Goal: Communication & Community: Connect with others

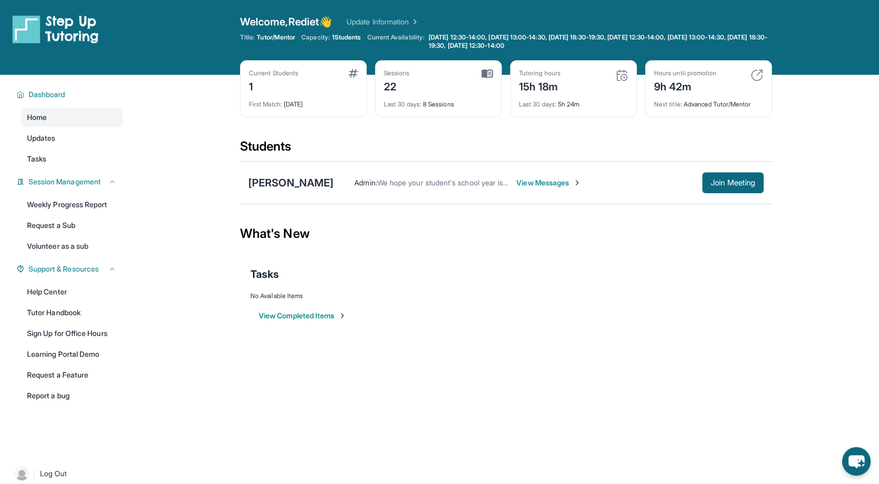
click at [535, 182] on span "View Messages" at bounding box center [549, 183] width 65 height 10
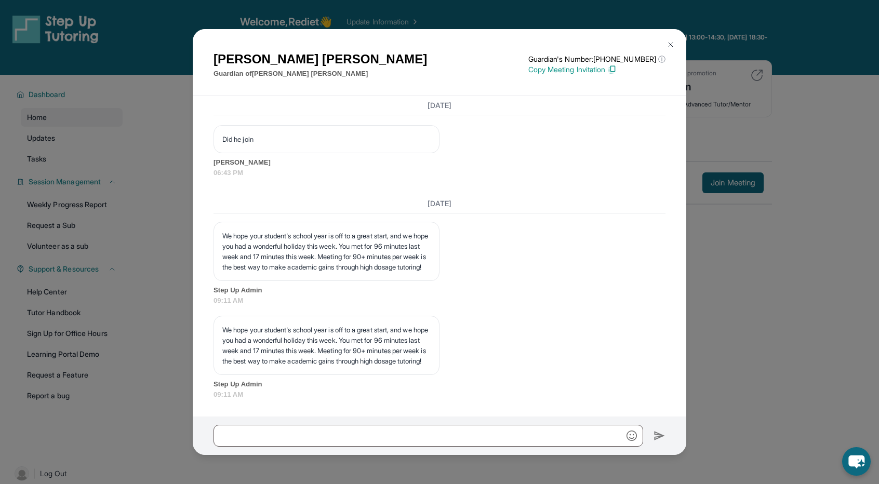
scroll to position [7344, 0]
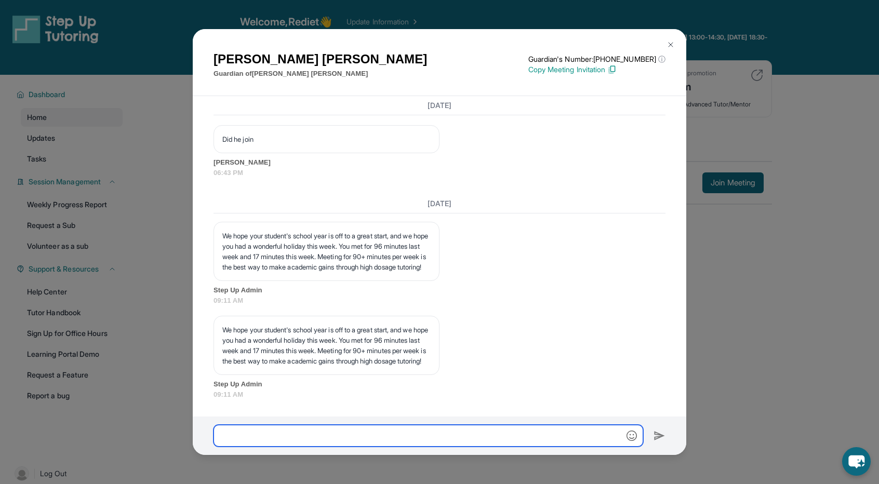
click at [487, 440] on input "text" at bounding box center [429, 436] width 430 height 22
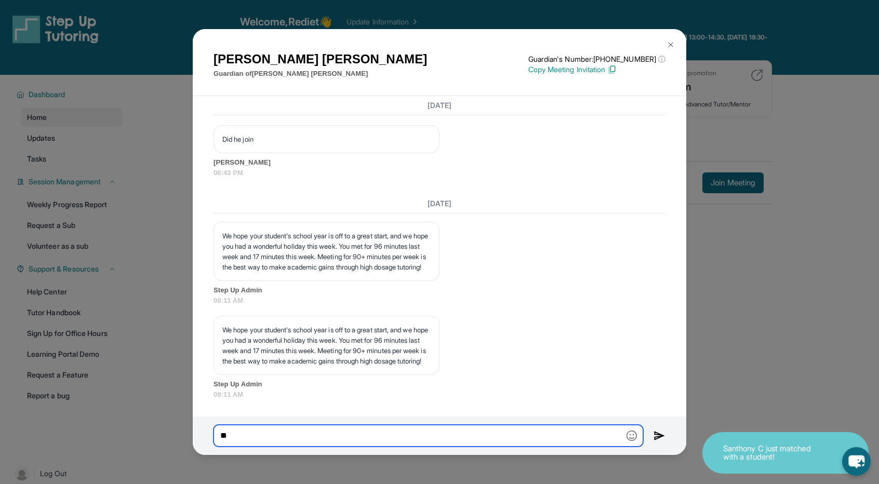
type input "*"
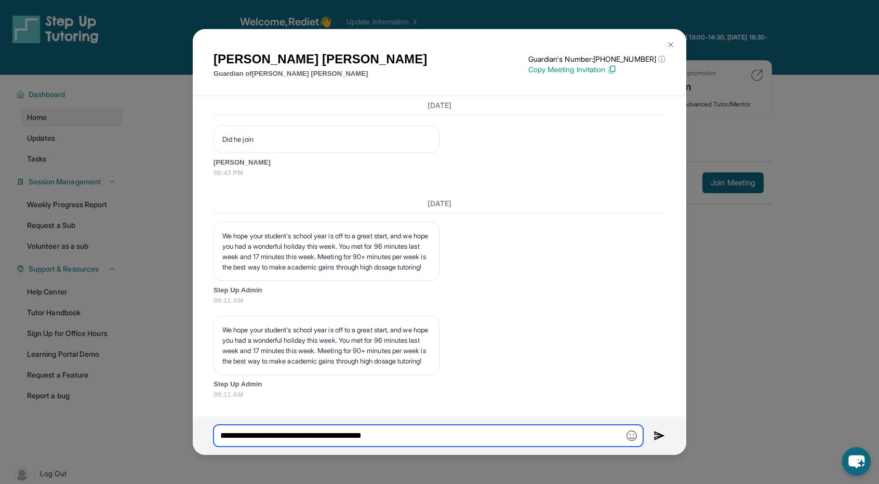
type input "**********"
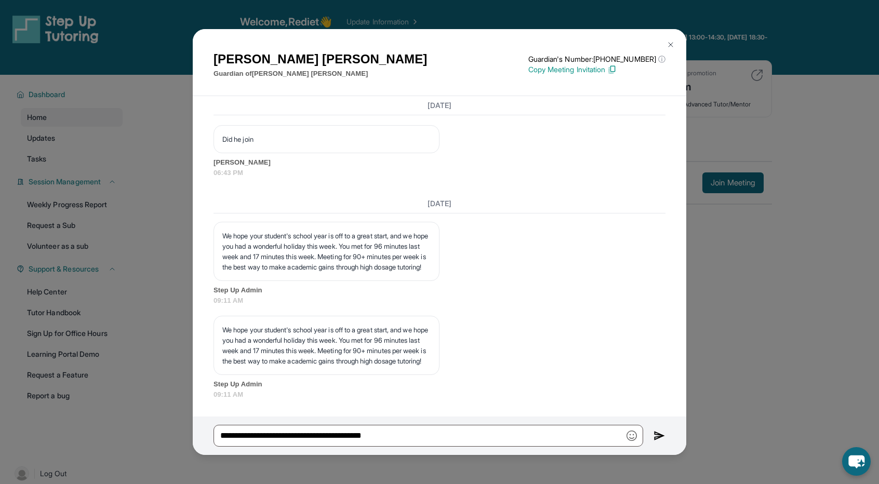
click at [660, 434] on img at bounding box center [660, 436] width 12 height 12
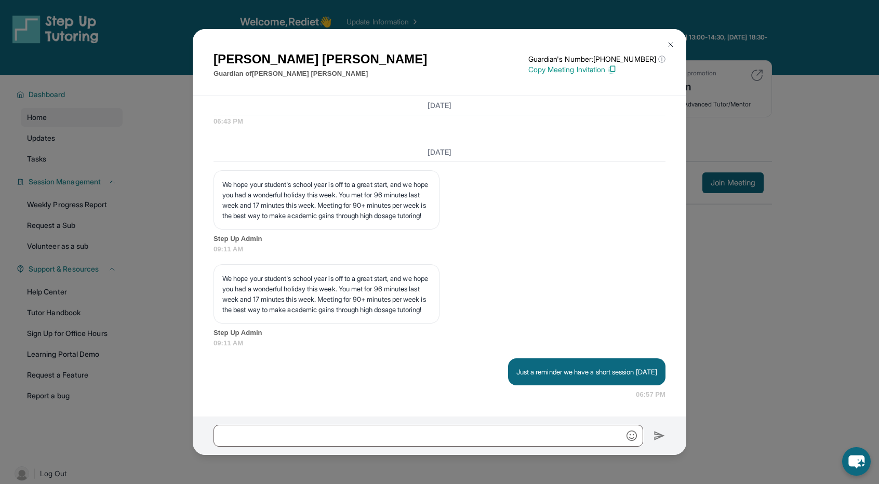
scroll to position [7396, 0]
click at [668, 45] on img at bounding box center [671, 45] width 8 height 8
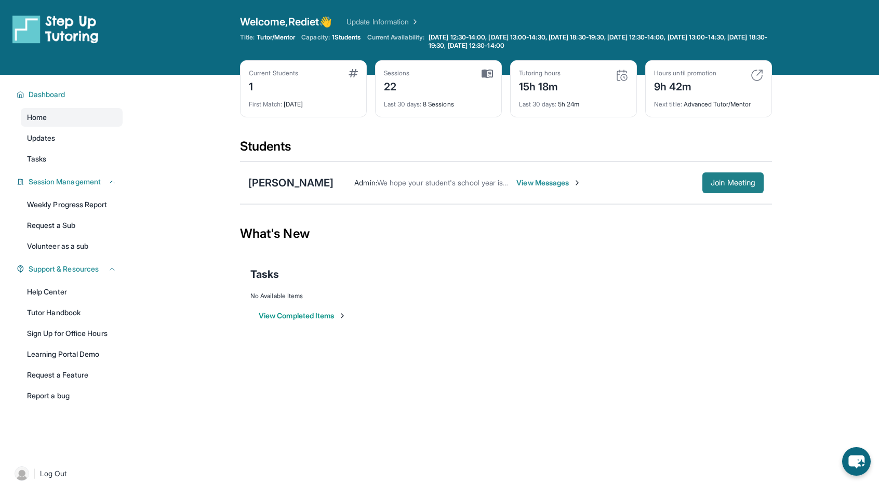
click at [742, 180] on span "Join Meeting" at bounding box center [733, 183] width 45 height 6
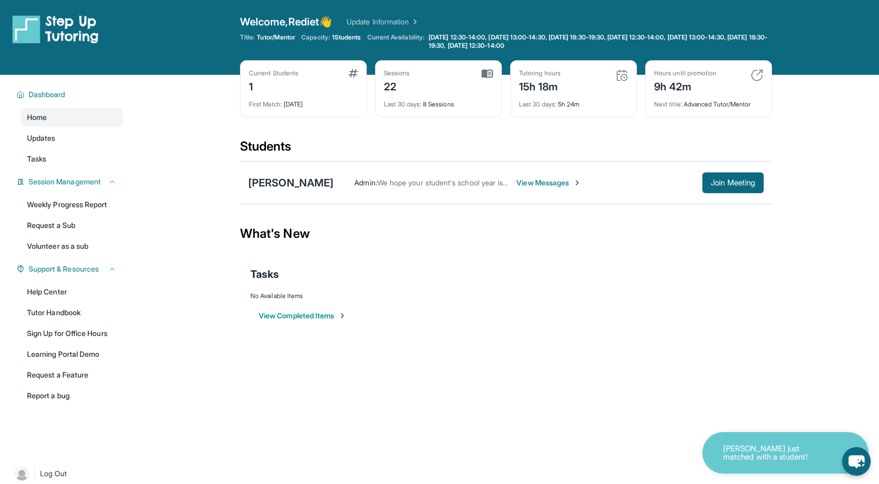
click at [541, 171] on div "[PERSON_NAME] Admin : We hope your student's school year is off to a great star…" at bounding box center [506, 183] width 532 height 43
click at [541, 186] on span "View Messages" at bounding box center [549, 183] width 65 height 10
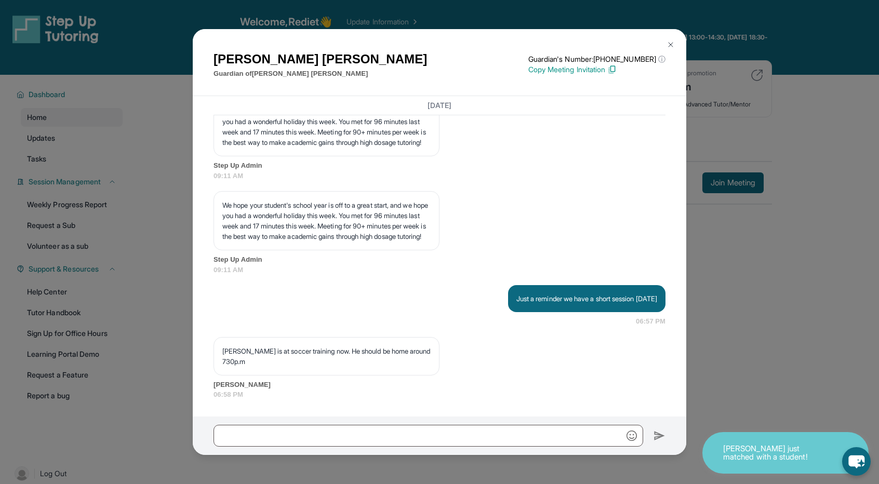
scroll to position [7469, 0]
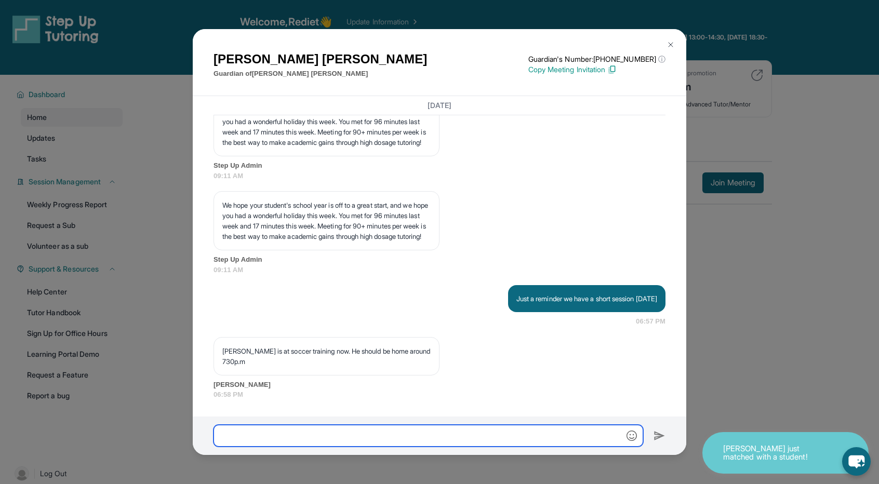
click at [415, 436] on input "text" at bounding box center [429, 436] width 430 height 22
type input "*"
click at [238, 436] on input "**********" at bounding box center [429, 436] width 430 height 22
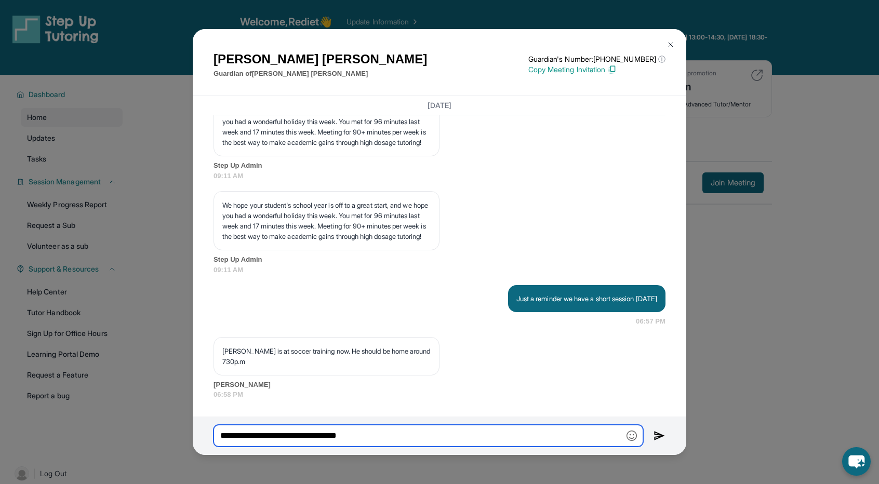
click at [409, 433] on input "**********" at bounding box center [429, 436] width 430 height 22
type input "**********"
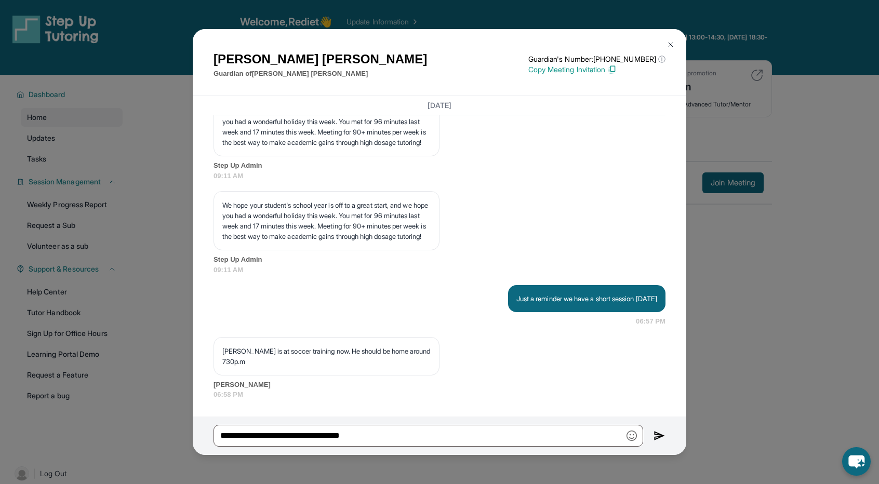
click at [662, 436] on img at bounding box center [660, 436] width 12 height 12
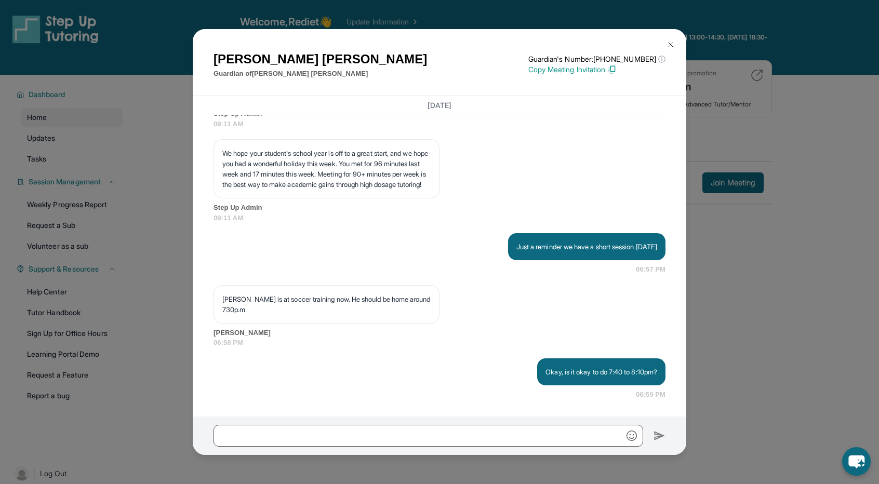
scroll to position [7520, 0]
click at [669, 47] on img at bounding box center [671, 45] width 8 height 8
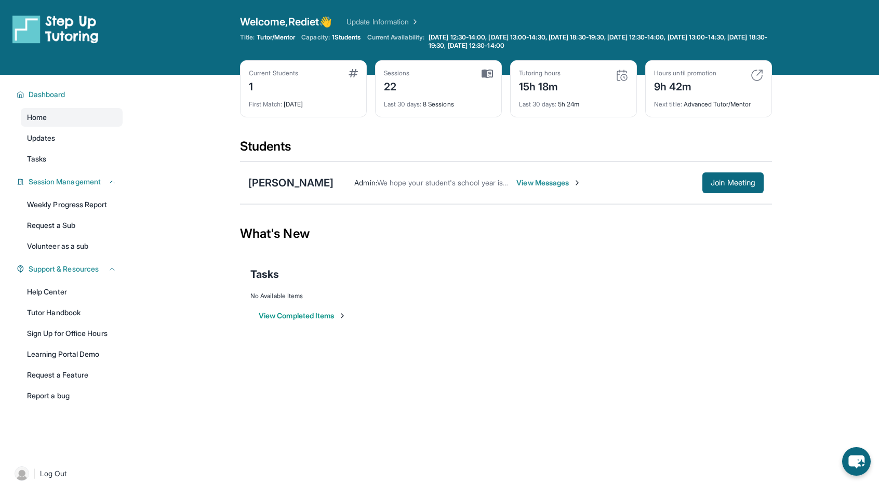
click at [537, 183] on span "View Messages" at bounding box center [549, 183] width 65 height 10
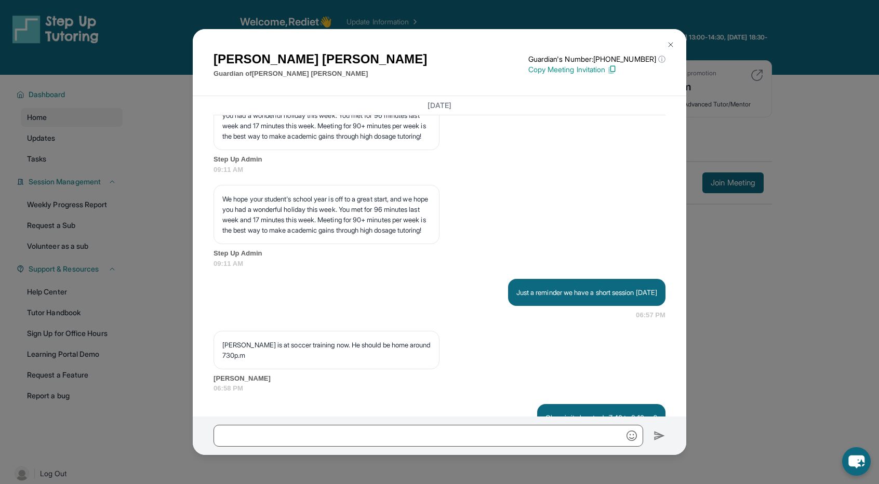
scroll to position [7583, 0]
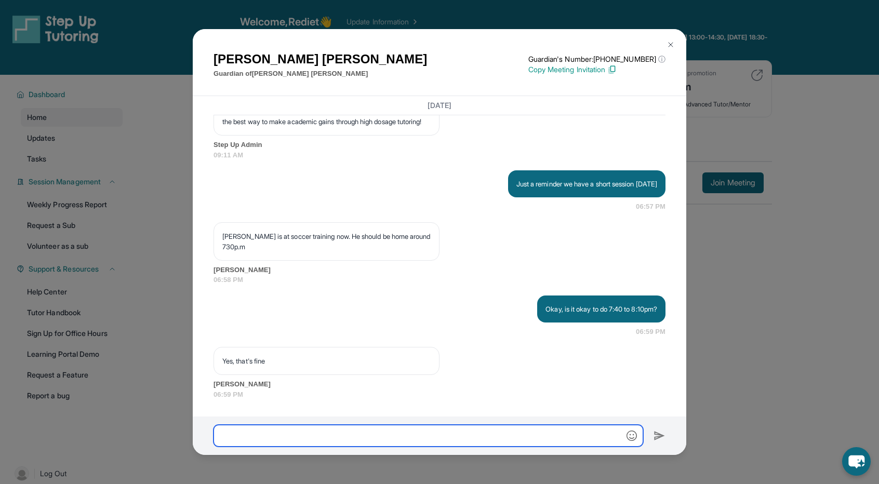
click at [370, 443] on input "text" at bounding box center [429, 436] width 430 height 22
type input "*"
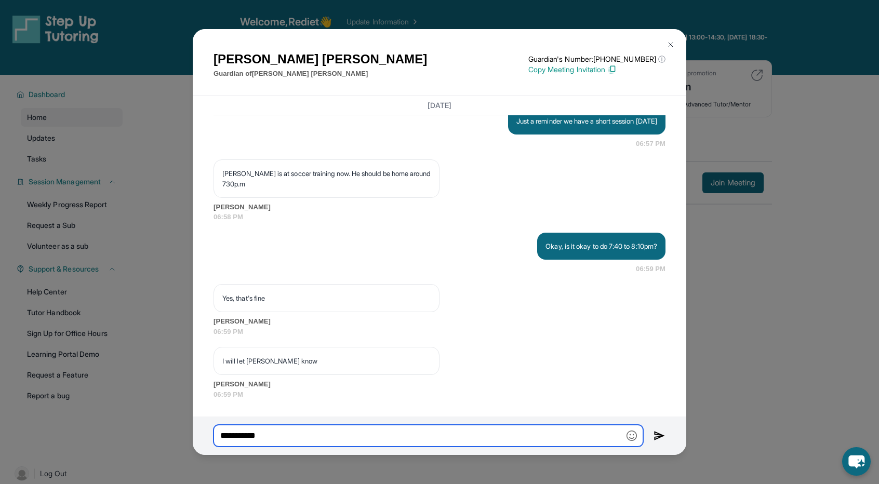
scroll to position [7646, 0]
type input "**********"
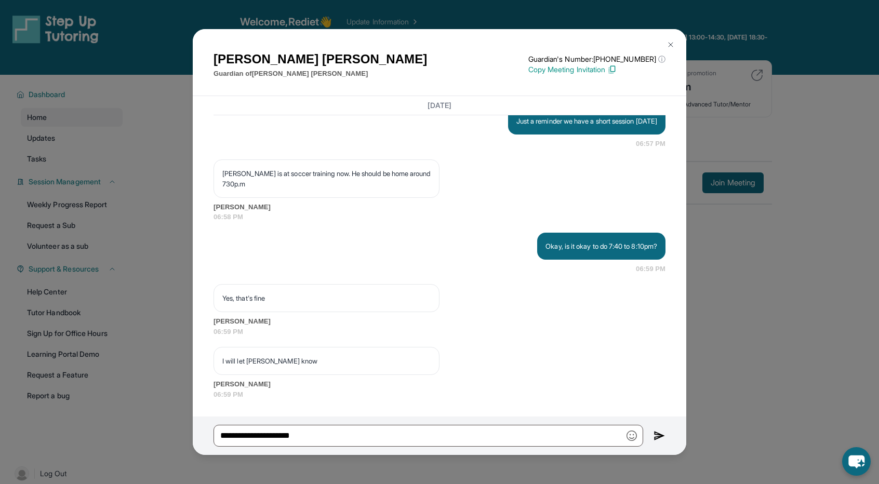
click at [658, 435] on img at bounding box center [660, 436] width 12 height 12
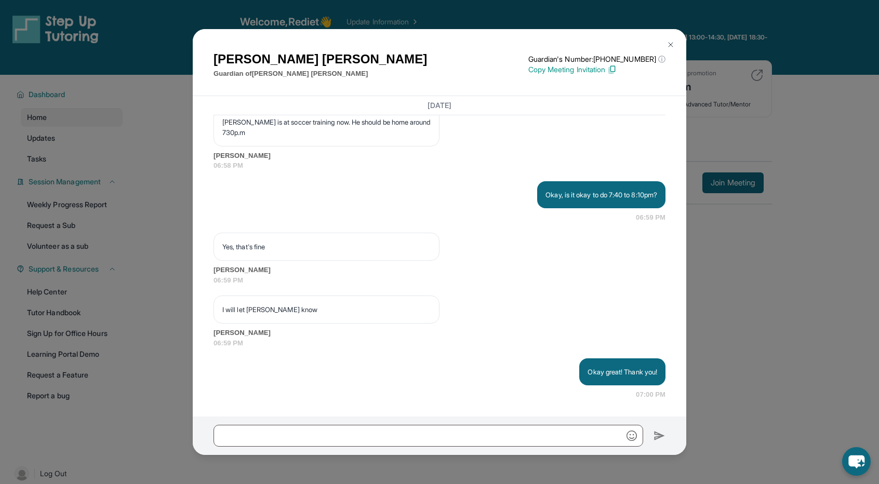
scroll to position [7697, 0]
click at [674, 49] on img at bounding box center [671, 45] width 8 height 8
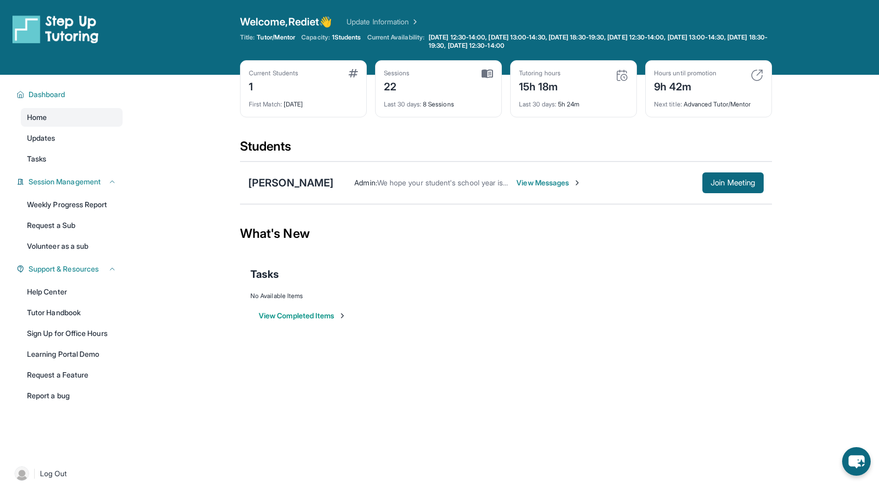
drag, startPoint x: 709, startPoint y: 181, endPoint x: 640, endPoint y: 215, distance: 76.5
click at [640, 215] on main "Current Students 1 First Match : [DATE] Sessions 22 Last 30 days : 8 Sessions T…" at bounding box center [506, 210] width 532 height 271
click at [737, 186] on span "Join Meeting" at bounding box center [733, 183] width 45 height 6
click at [299, 185] on div "[PERSON_NAME]" at bounding box center [290, 183] width 85 height 15
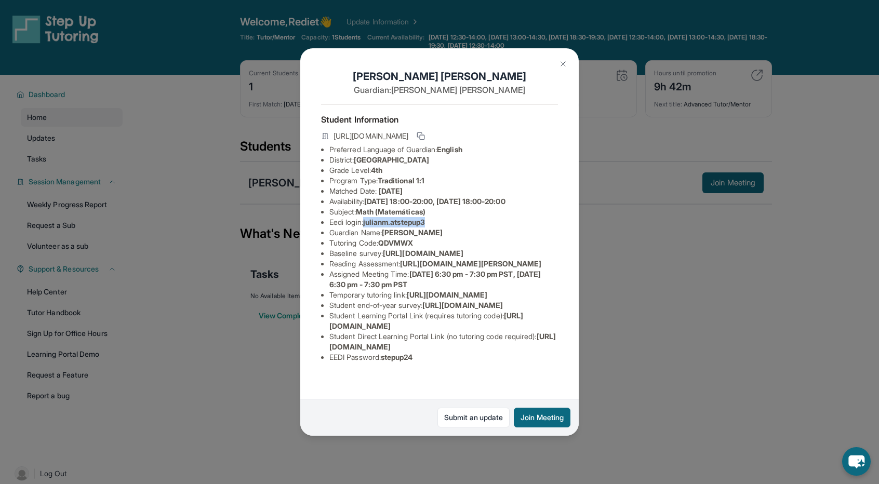
drag, startPoint x: 367, startPoint y: 234, endPoint x: 433, endPoint y: 234, distance: 66.0
click at [433, 228] on li "Eedi login : [PERSON_NAME].atstepup3" at bounding box center [444, 222] width 229 height 10
copy span "julianm.atstepup3"
